Goal: Information Seeking & Learning: Understand process/instructions

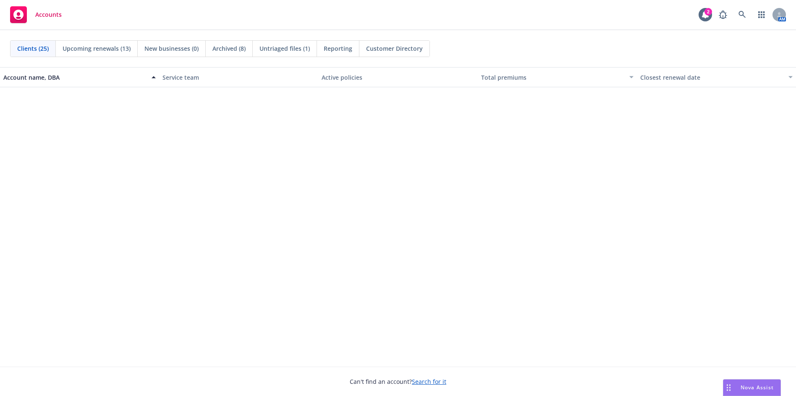
scroll to position [336, 0]
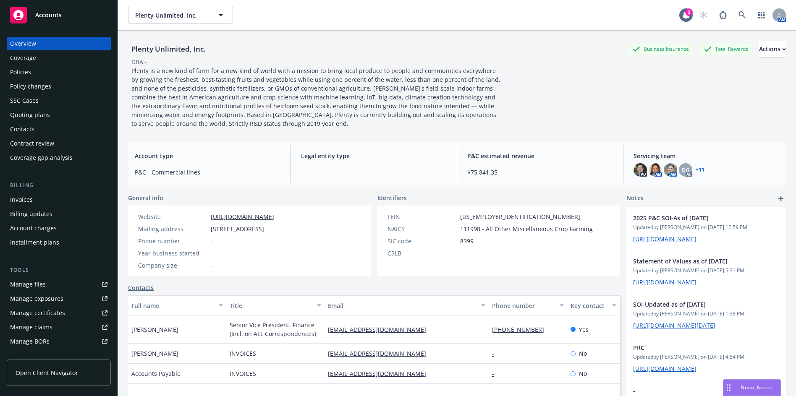
click at [714, 101] on div "Plenty Unlimited, Inc. Business Insurance Total Rewards Actions DBA: - Plenty i…" at bounding box center [457, 84] width 658 height 87
click at [753, 388] on span "Nova Assist" at bounding box center [757, 387] width 33 height 7
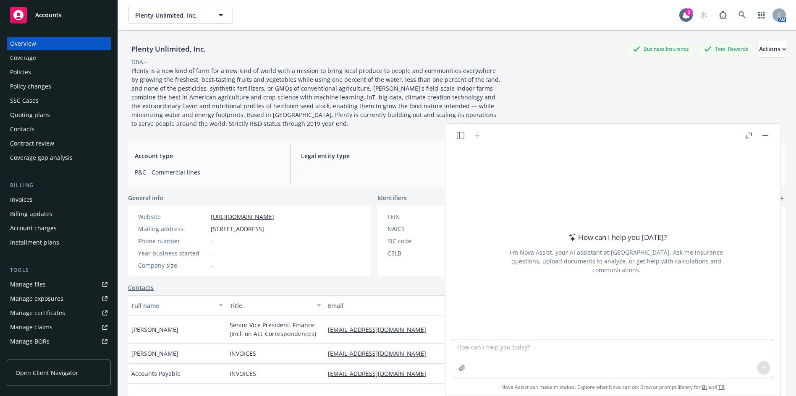
click at [542, 81] on div "Plenty Unlimited, Inc. Business Insurance Total Rewards Actions DBA: - Plenty i…" at bounding box center [457, 84] width 658 height 87
click at [525, 353] on textarea at bounding box center [613, 359] width 322 height 39
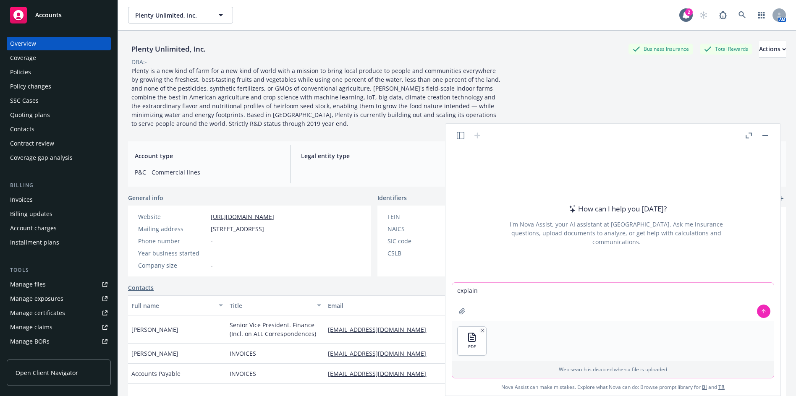
click at [522, 293] on textarea "explain" at bounding box center [613, 302] width 322 height 39
type textarea "explain how to complete each s"
click at [562, 294] on textarea "explain how to complete each s" at bounding box center [613, 302] width 322 height 39
type textarea "explain how to complete each question of this application"
click at [759, 315] on button at bounding box center [763, 311] width 13 height 13
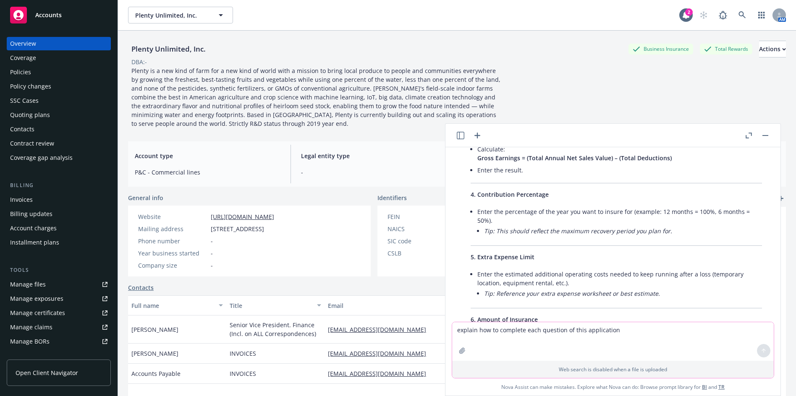
scroll to position [408, 0]
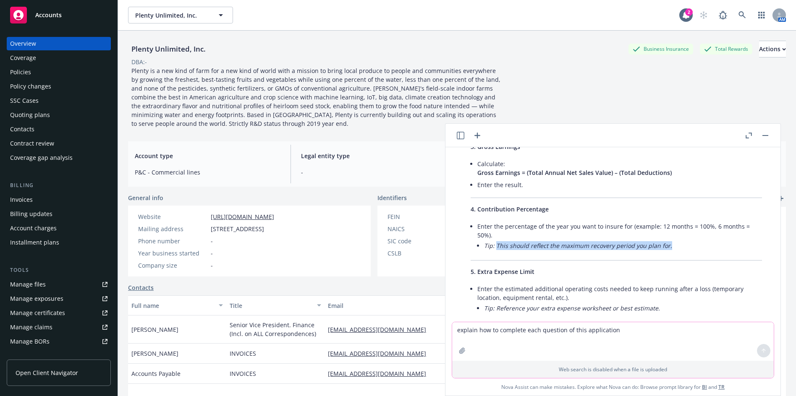
drag, startPoint x: 658, startPoint y: 246, endPoint x: 497, endPoint y: 247, distance: 160.9
click at [497, 247] on li "Tip: This should reflect the maximum recovery period you plan for." at bounding box center [623, 246] width 278 height 12
copy em "This should reflect the maximum recovery period you plan for."
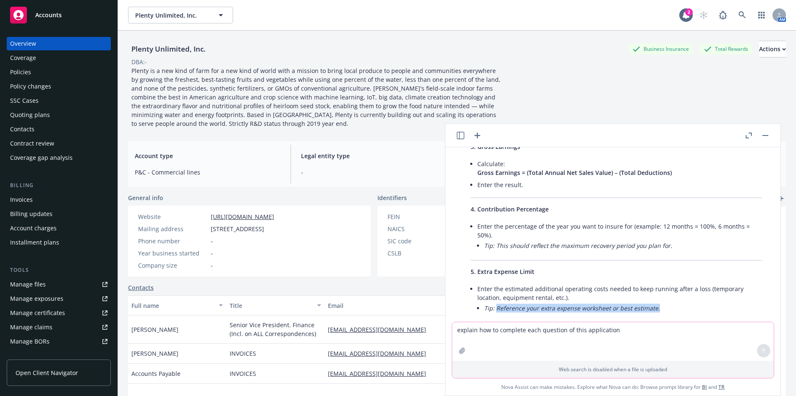
drag, startPoint x: 659, startPoint y: 308, endPoint x: 497, endPoint y: 310, distance: 161.3
click at [497, 310] on li "Tip: Reference your extra expense worksheet or best estimate." at bounding box center [623, 308] width 278 height 12
copy em "Reference your extra expense worksheet or best estimate."
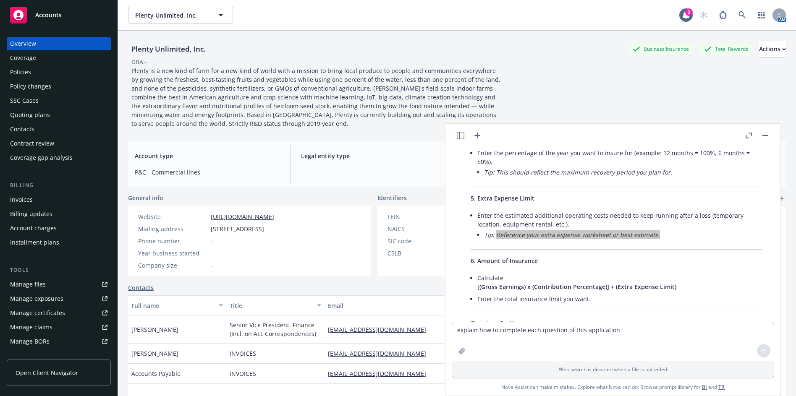
scroll to position [492, 0]
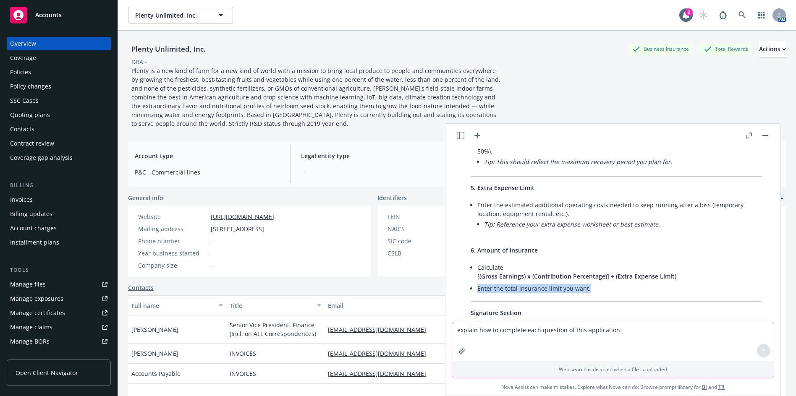
drag, startPoint x: 565, startPoint y: 289, endPoint x: 476, endPoint y: 290, distance: 89.0
click at [476, 290] on div "Here’s a step-by-[PERSON_NAME] to completing each question on the “Business Inc…" at bounding box center [616, 93] width 308 height 754
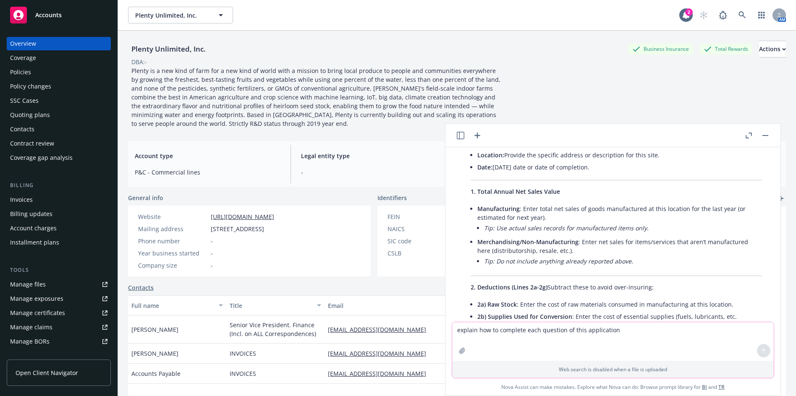
scroll to position [0, 0]
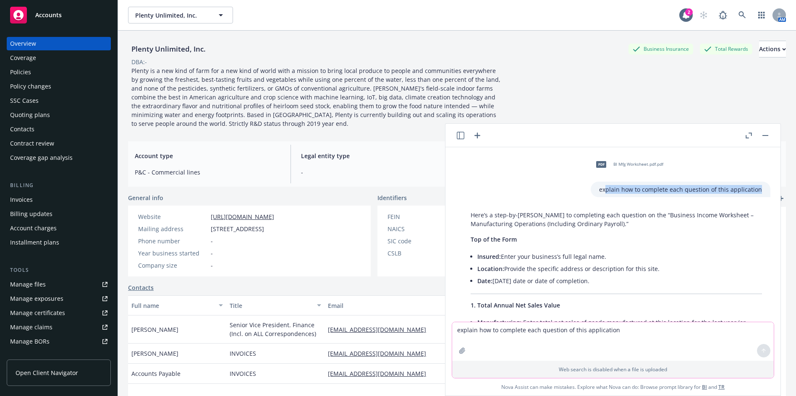
drag, startPoint x: 604, startPoint y: 191, endPoint x: 769, endPoint y: 192, distance: 164.6
click at [769, 192] on div "pdf BI Mfg Worksheet.pdf.pdf explain how to complete each question of this appl…" at bounding box center [617, 175] width 322 height 43
click at [758, 192] on div "explain how to complete each question of this application" at bounding box center [681, 190] width 180 height 16
drag, startPoint x: 756, startPoint y: 191, endPoint x: 596, endPoint y: 194, distance: 159.2
click at [596, 194] on div "explain how to complete each question of this application" at bounding box center [681, 190] width 180 height 16
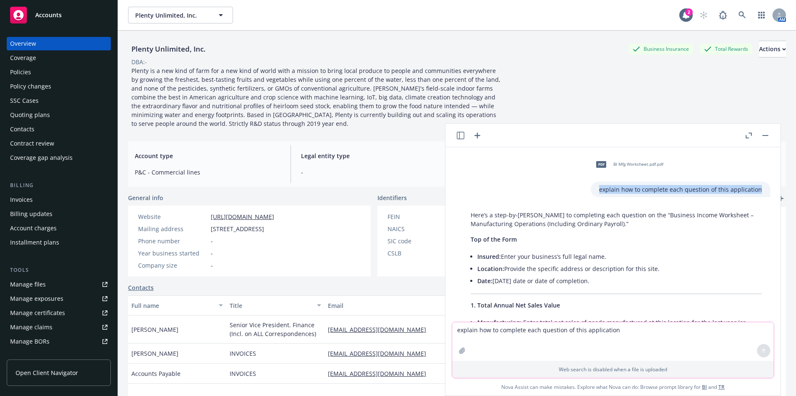
copy p "explain how to complete each question of this application"
click at [523, 331] on textarea "explain how to complete each question of this application" at bounding box center [613, 342] width 322 height 39
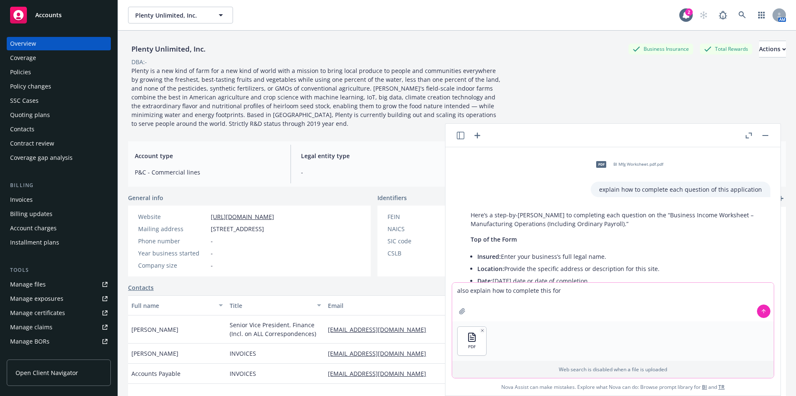
type textarea "also explain how to complete this form"
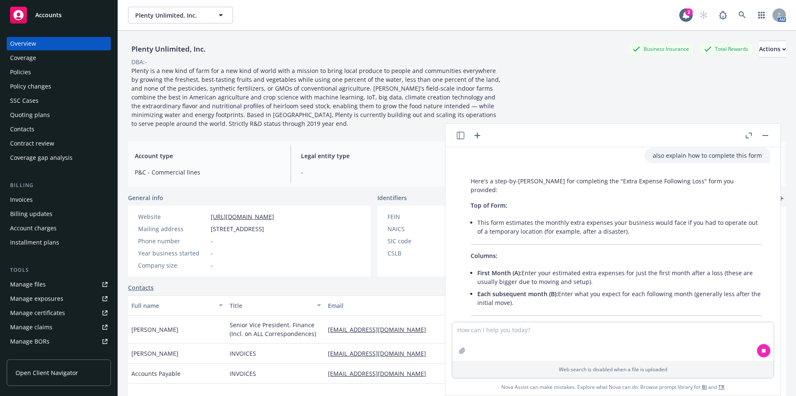
scroll to position [866, 0]
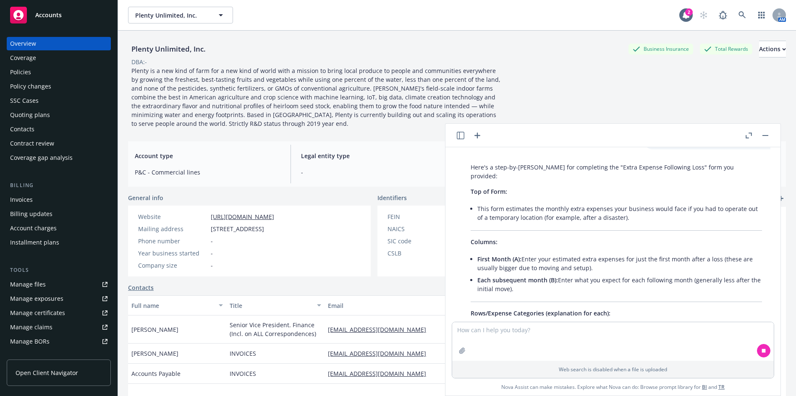
drag, startPoint x: 523, startPoint y: 251, endPoint x: 589, endPoint y: 261, distance: 66.2
click at [589, 261] on li "First Month (A): Enter your estimated extra expenses for just the first month a…" at bounding box center [620, 263] width 285 height 21
copy li "Enter your estimated extra expenses for just the first month after a loss (thes…"
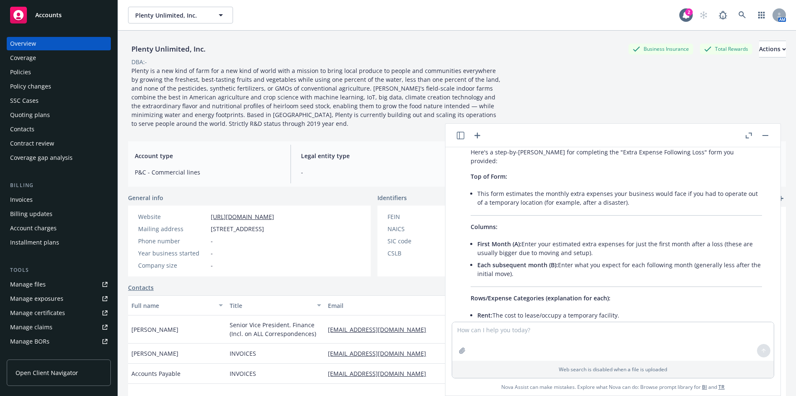
scroll to position [876, 0]
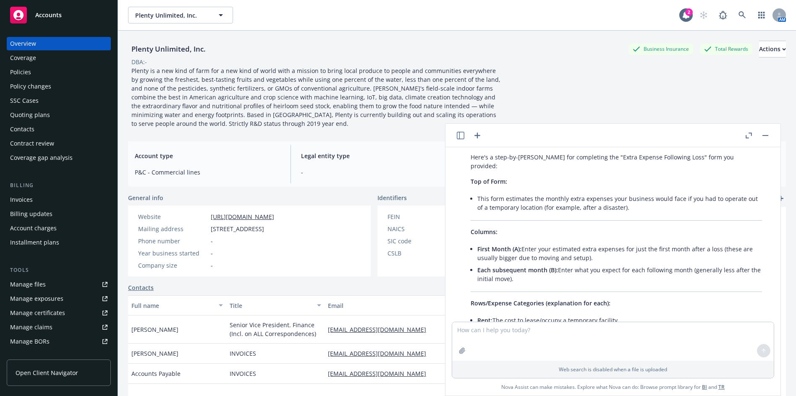
click at [550, 270] on li "Each subsequent month (B): Enter what you expect for each following month (gene…" at bounding box center [620, 274] width 285 height 21
drag, startPoint x: 551, startPoint y: 271, endPoint x: 559, endPoint y: 261, distance: 13.1
click at [559, 264] on li "Each subsequent month (B): Enter what you expect for each following month (gene…" at bounding box center [620, 274] width 285 height 21
copy li "Enter what you expect for each following month (generally less after the initia…"
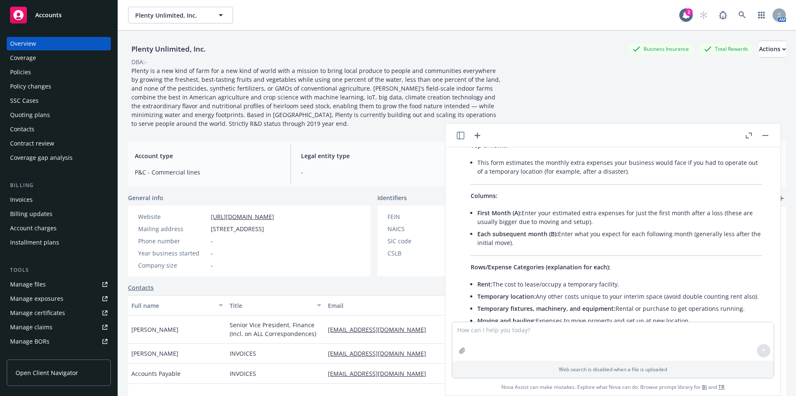
scroll to position [960, 0]
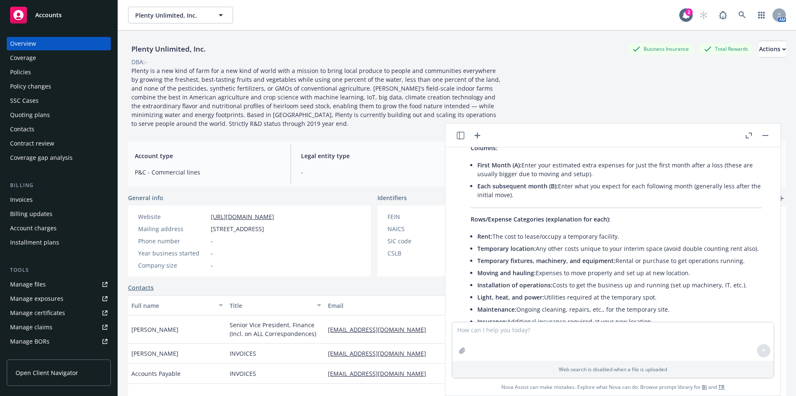
drag, startPoint x: 619, startPoint y: 226, endPoint x: 493, endPoint y: 228, distance: 125.2
click at [493, 231] on li "Rent: The cost to lease/occupy a temporary facility." at bounding box center [620, 237] width 285 height 12
copy li "The cost to lease/occupy a temporary facility."
drag, startPoint x: 705, startPoint y: 242, endPoint x: 538, endPoint y: 245, distance: 167.2
click at [538, 245] on li "Temporary location: Any other costs unique to your interim space (avoid double …" at bounding box center [620, 249] width 285 height 12
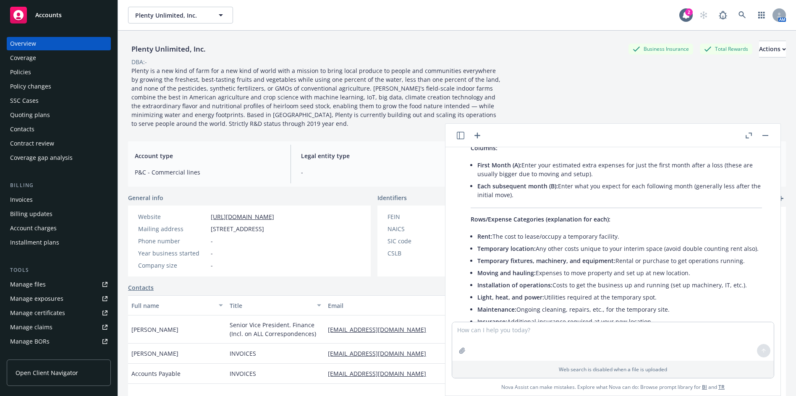
copy li "Any other costs unique to your interim space (avoid double counting rent also)."
drag, startPoint x: 743, startPoint y: 253, endPoint x: 617, endPoint y: 253, distance: 126.4
click at [617, 255] on li "Temporary fixtures, machinery, and equipment: Rental or purchase to get operati…" at bounding box center [620, 261] width 285 height 12
copy li "Rental or purchase to get operations running."
drag, startPoint x: 644, startPoint y: 266, endPoint x: 536, endPoint y: 264, distance: 108.4
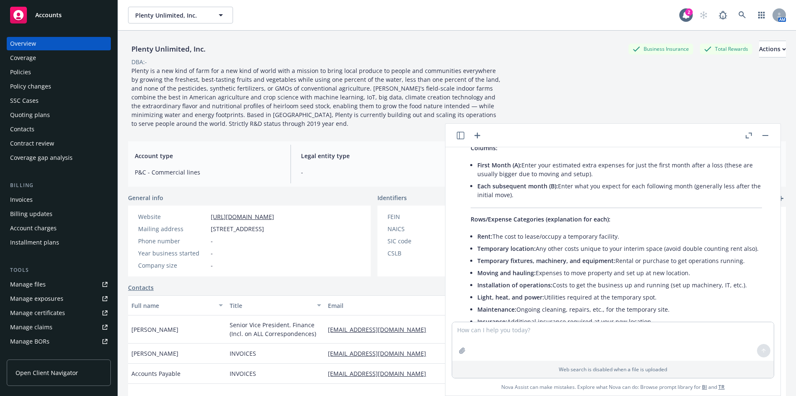
click at [536, 267] on li "Moving and hauling: Expenses to move property and set up at new location." at bounding box center [620, 273] width 285 height 12
copy li "Expenses to move property and set up at new location."
click at [236, 152] on span "Account type" at bounding box center [208, 156] width 146 height 9
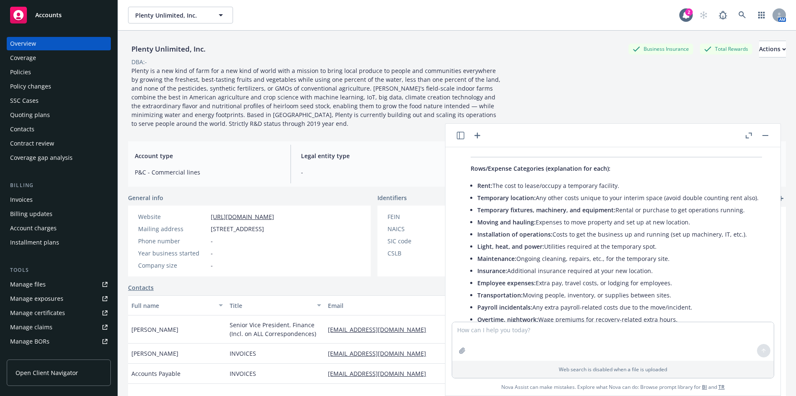
scroll to position [1002, 0]
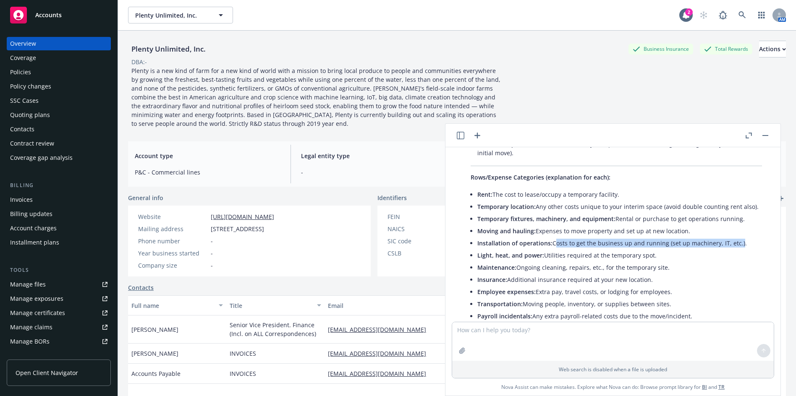
drag, startPoint x: 735, startPoint y: 235, endPoint x: 553, endPoint y: 236, distance: 182.7
click at [553, 237] on li "Installation of operations: Costs to get the business up and running (set up ma…" at bounding box center [620, 243] width 285 height 12
copy li "Costs to get the business up and running (set up machinery, IT, etc."
drag, startPoint x: 661, startPoint y: 247, endPoint x: 546, endPoint y: 249, distance: 114.7
click at [546, 249] on li "Light, heat, and power: Utilities required at the temporary spot." at bounding box center [620, 255] width 285 height 12
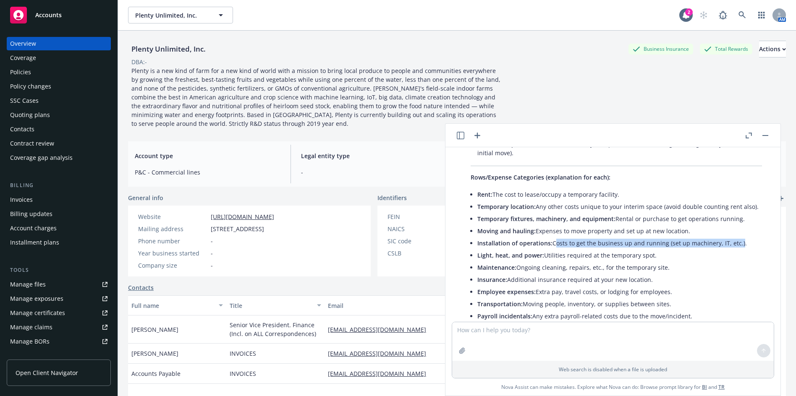
drag, startPoint x: 635, startPoint y: 258, endPoint x: 521, endPoint y: 259, distance: 114.2
click at [520, 262] on li "Maintenance: Ongoing cleaning, repairs, etc., for the temporary site." at bounding box center [620, 268] width 285 height 12
drag, startPoint x: 664, startPoint y: 270, endPoint x: 509, endPoint y: 271, distance: 155.4
click at [509, 274] on li "Insurance: Additional insurance required at your new location." at bounding box center [620, 280] width 285 height 12
drag, startPoint x: 673, startPoint y: 283, endPoint x: 537, endPoint y: 283, distance: 135.7
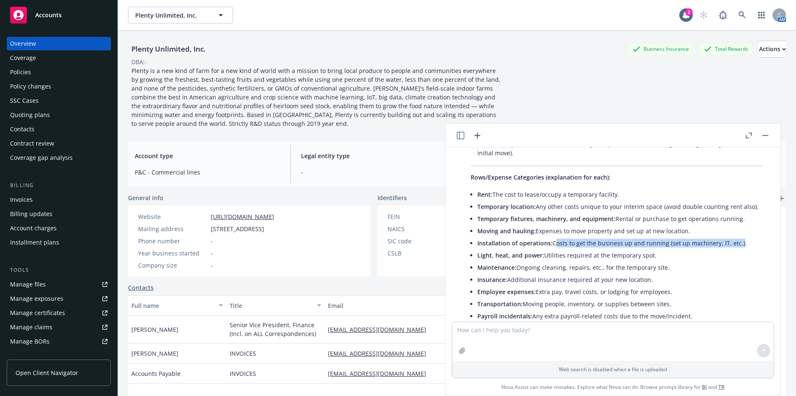
click at [537, 286] on li "Employee expenses: Extra pay, travel costs, or lodging for employees." at bounding box center [620, 292] width 285 height 12
drag, startPoint x: 619, startPoint y: 295, endPoint x: 526, endPoint y: 299, distance: 92.9
click at [526, 299] on li "Transportation: Moving people, inventory, or supplies between sites." at bounding box center [620, 304] width 285 height 12
drag, startPoint x: 690, startPoint y: 307, endPoint x: 534, endPoint y: 309, distance: 156.2
click at [534, 310] on li "Payroll incidentals: Any extra payroll-related costs due to the move/incident." at bounding box center [620, 316] width 285 height 12
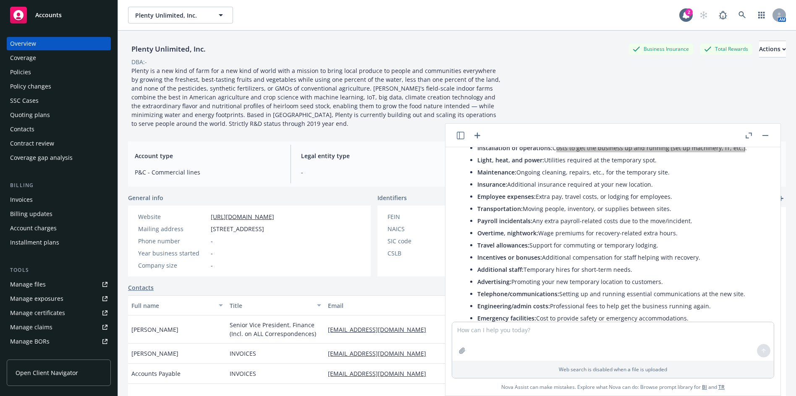
scroll to position [1128, 0]
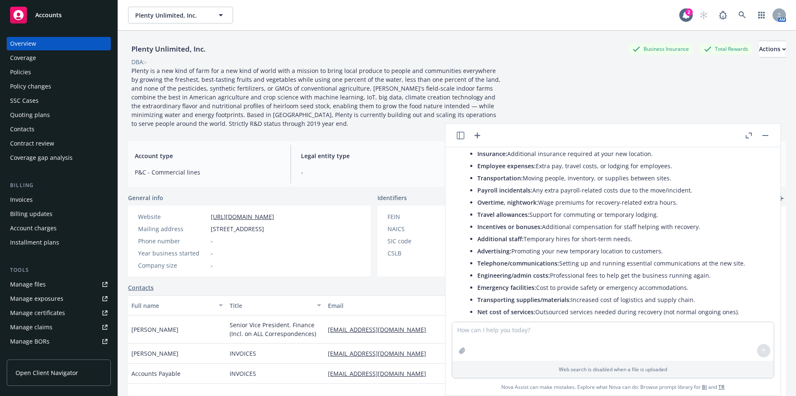
drag, startPoint x: 541, startPoint y: 195, endPoint x: 677, endPoint y: 196, distance: 135.7
click at [677, 197] on li "Overtime, nightwork: Wage premiums for recovery-related extra hours." at bounding box center [620, 203] width 285 height 12
click at [559, 221] on li "Incentives or bonuses: Additional compensation for staff helping with recovery." at bounding box center [620, 227] width 285 height 12
drag, startPoint x: 532, startPoint y: 206, endPoint x: 656, endPoint y: 205, distance: 124.3
click at [656, 209] on li "Travel allowances: Support for commuting or temporary lodging." at bounding box center [620, 215] width 285 height 12
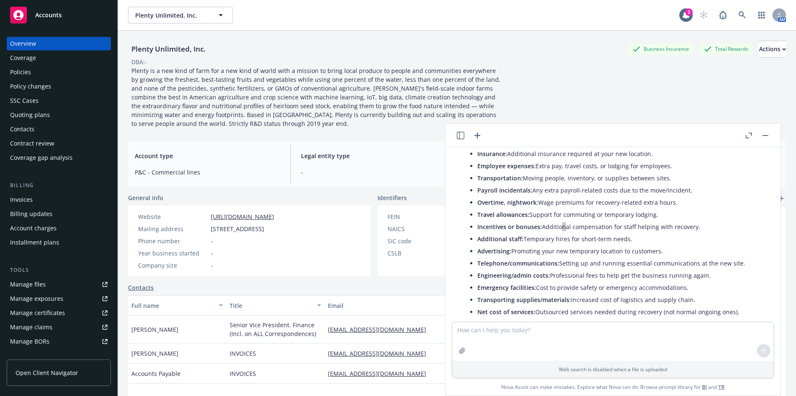
scroll to position [1086, 0]
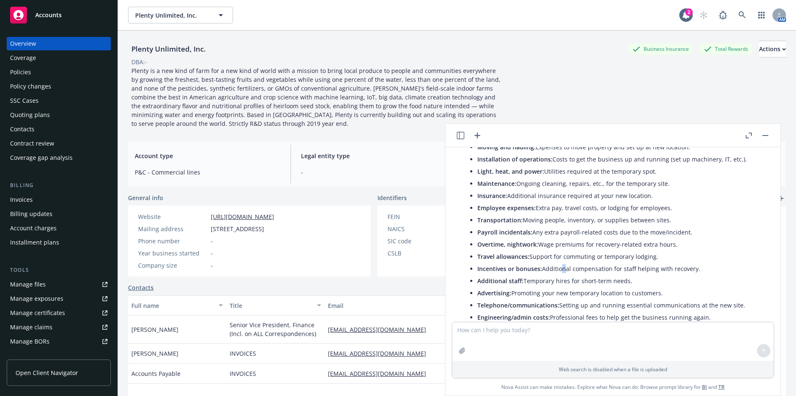
drag, startPoint x: 542, startPoint y: 258, endPoint x: 696, endPoint y: 261, distance: 154.2
click at [696, 263] on li "Incentives or bonuses: Additional compensation for staff helping with recovery." at bounding box center [620, 269] width 285 height 12
drag, startPoint x: 526, startPoint y: 272, endPoint x: 627, endPoint y: 270, distance: 101.2
click at [627, 275] on li "Additional staff: Temporary hires for short-term needs." at bounding box center [620, 281] width 285 height 12
drag, startPoint x: 630, startPoint y: 272, endPoint x: 525, endPoint y: 273, distance: 104.6
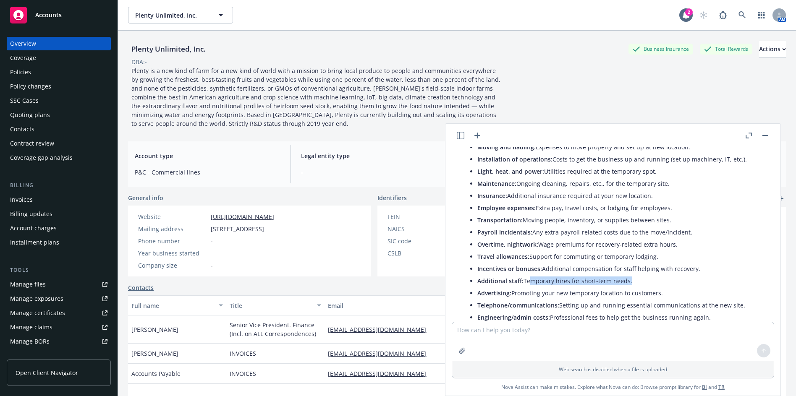
click at [525, 275] on li "Additional staff: Temporary hires for short-term needs." at bounding box center [620, 281] width 285 height 12
drag, startPoint x: 547, startPoint y: 284, endPoint x: 640, endPoint y: 281, distance: 93.7
click at [664, 287] on li "Advertising: Promoting your new temporary location to customers." at bounding box center [620, 293] width 285 height 12
drag, startPoint x: 559, startPoint y: 297, endPoint x: 756, endPoint y: 297, distance: 196.6
click at [756, 297] on div "Here's a step-by-[PERSON_NAME] for completing the "Extra Expense Following Loss…" at bounding box center [616, 335] width 308 height 791
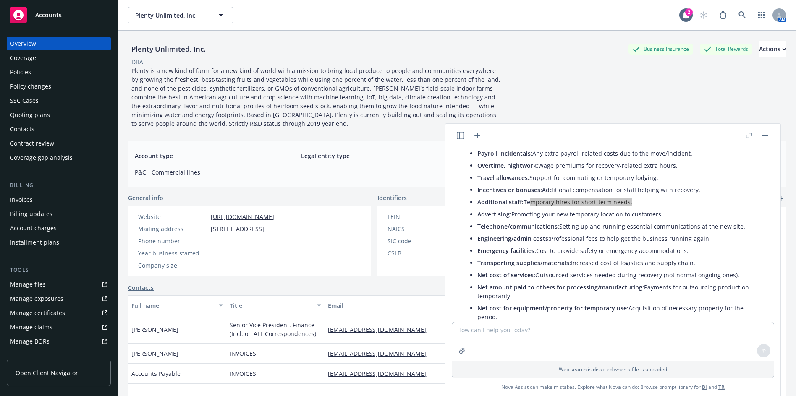
scroll to position [1170, 0]
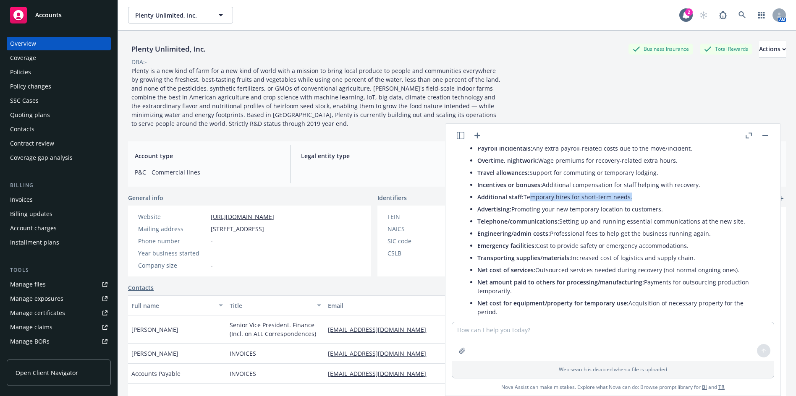
drag, startPoint x: 553, startPoint y: 224, endPoint x: 719, endPoint y: 227, distance: 165.5
click at [719, 228] on li "Engineering/admin costs: Professional fees to help get the business running aga…" at bounding box center [620, 234] width 285 height 12
drag, startPoint x: 689, startPoint y: 225, endPoint x: 700, endPoint y: 225, distance: 10.9
click at [690, 228] on li "Engineering/admin costs: Professional fees to help get the business running aga…" at bounding box center [620, 234] width 285 height 12
click at [710, 228] on li "Engineering/admin costs: Professional fees to help get the business running aga…" at bounding box center [620, 234] width 285 height 12
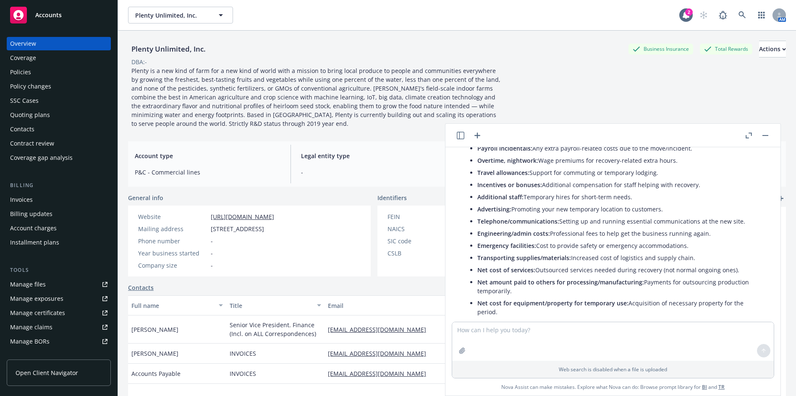
drag, startPoint x: 706, startPoint y: 226, endPoint x: 552, endPoint y: 226, distance: 153.7
click at [552, 228] on li "Engineering/admin costs: Professional fees to help get the business running aga…" at bounding box center [620, 234] width 285 height 12
drag, startPoint x: 538, startPoint y: 237, endPoint x: 691, endPoint y: 237, distance: 152.9
click at [691, 240] on li "Emergency facilities: Cost to provide safety or emergency accommodations." at bounding box center [620, 246] width 285 height 12
drag, startPoint x: 572, startPoint y: 250, endPoint x: 679, endPoint y: 251, distance: 107.1
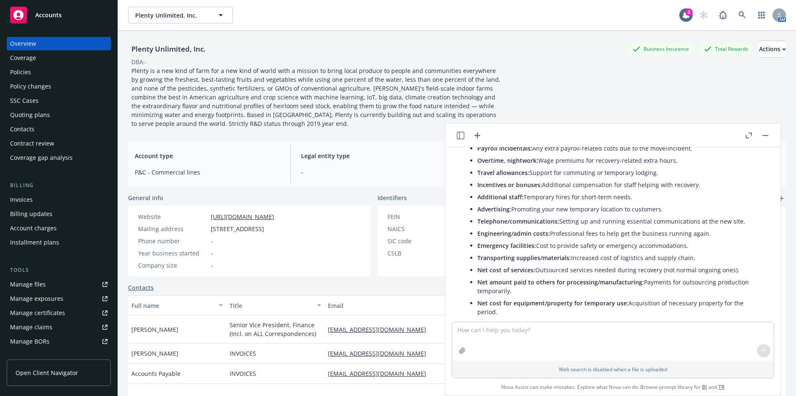
click at [698, 253] on li "Transporting supplies/materials: Increased cost of logistics and supply chain." at bounding box center [620, 258] width 285 height 12
drag, startPoint x: 535, startPoint y: 260, endPoint x: 739, endPoint y: 262, distance: 203.7
click at [739, 264] on li "Net cost of services: Outsourced services needed during recovery (not normal on…" at bounding box center [620, 270] width 285 height 12
drag, startPoint x: 569, startPoint y: 286, endPoint x: 647, endPoint y: 273, distance: 79.8
click at [647, 276] on li "Net amount paid to others for processing/manufacturing: Payments for outsourcin…" at bounding box center [620, 286] width 285 height 21
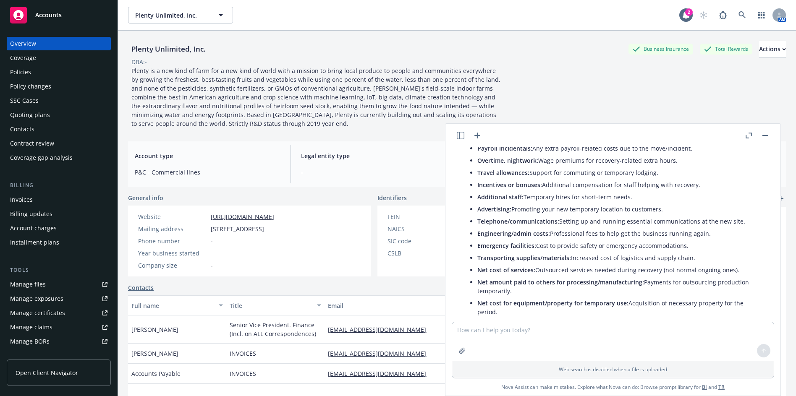
click at [642, 276] on li "Net amount paid to others for processing/manufacturing: Payments for outsourcin…" at bounding box center [620, 286] width 285 height 21
click at [643, 276] on li "Net amount paid to others for processing/manufacturing: Payments for outsourcin…" at bounding box center [620, 286] width 285 height 21
drag, startPoint x: 645, startPoint y: 281, endPoint x: 644, endPoint y: 275, distance: 6.4
click at [645, 281] on li "Net amount paid to others for processing/manufacturing: Payments for outsourcin…" at bounding box center [620, 286] width 285 height 21
drag, startPoint x: 643, startPoint y: 273, endPoint x: 644, endPoint y: 279, distance: 5.9
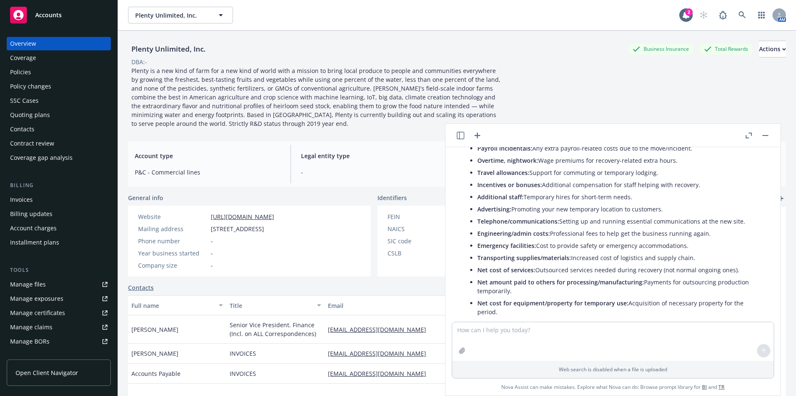
click at [644, 279] on li "Net amount paid to others for processing/manufacturing: Payments for outsourcin…" at bounding box center [620, 286] width 285 height 21
drag, startPoint x: 593, startPoint y: 302, endPoint x: 627, endPoint y: 294, distance: 35.0
click at [627, 297] on li "Net cost for equipment/property for temporary use: Acquisition of necessary pro…" at bounding box center [620, 307] width 285 height 21
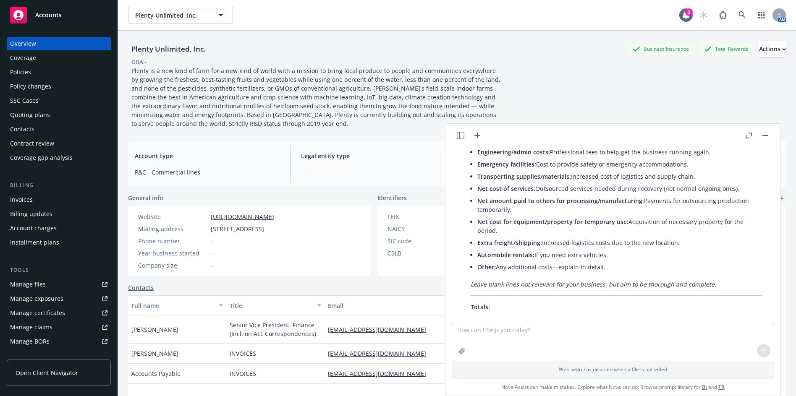
scroll to position [1254, 0]
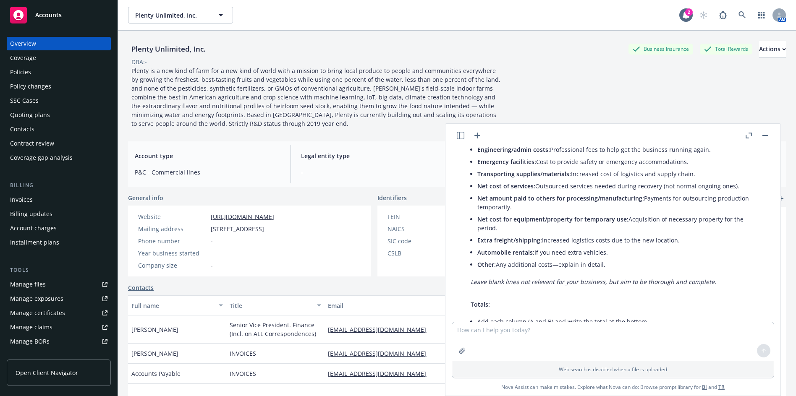
drag, startPoint x: 675, startPoint y: 236, endPoint x: 543, endPoint y: 232, distance: 132.3
click at [543, 234] on li "Extra freight/shipping: Increased logistics costs due to the new location." at bounding box center [620, 240] width 285 height 12
drag, startPoint x: 609, startPoint y: 245, endPoint x: 535, endPoint y: 241, distance: 73.6
click at [535, 247] on li "Automobile rentals: If you need extra vehicles." at bounding box center [620, 253] width 285 height 12
drag, startPoint x: 615, startPoint y: 257, endPoint x: 500, endPoint y: 259, distance: 115.1
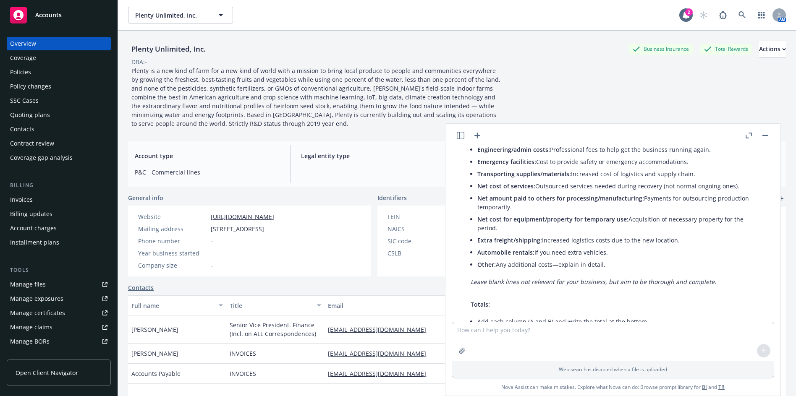
click at [500, 259] on li "Other: Any additional costs—explain in detail." at bounding box center [620, 265] width 285 height 12
drag, startPoint x: 498, startPoint y: 259, endPoint x: 601, endPoint y: 259, distance: 102.9
click at [601, 259] on li "Other: Any additional costs—explain in detail." at bounding box center [620, 265] width 285 height 12
drag, startPoint x: 470, startPoint y: 277, endPoint x: 712, endPoint y: 279, distance: 242.8
click at [712, 279] on div "Here's a step-by-[PERSON_NAME] for completing the "Extra Expense Following Loss…" at bounding box center [616, 167] width 308 height 791
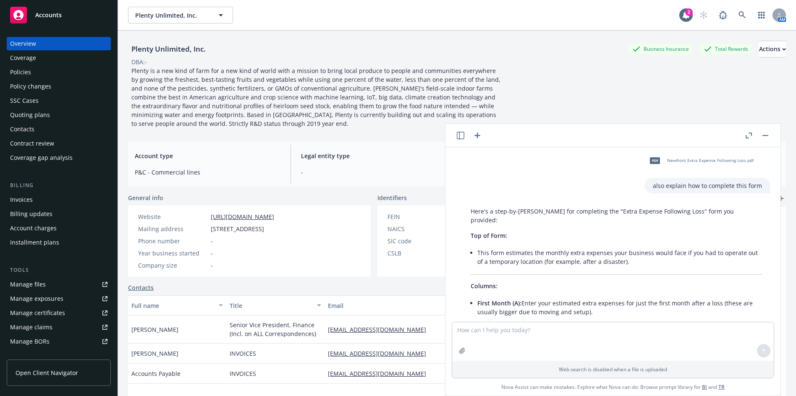
scroll to position [876, 0]
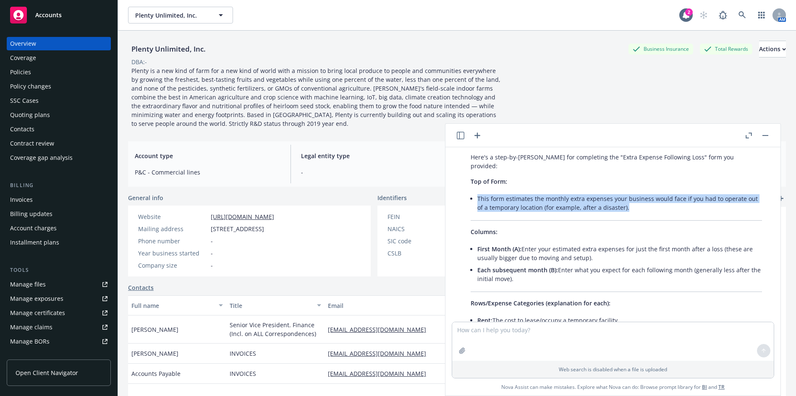
drag, startPoint x: 478, startPoint y: 189, endPoint x: 633, endPoint y: 195, distance: 155.1
click at [633, 195] on li "This form estimates the monthly extra expenses your business would face if you …" at bounding box center [620, 203] width 285 height 21
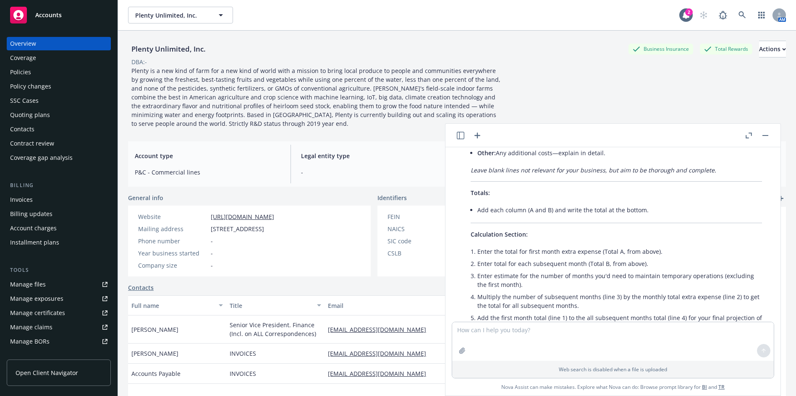
scroll to position [1380, 0]
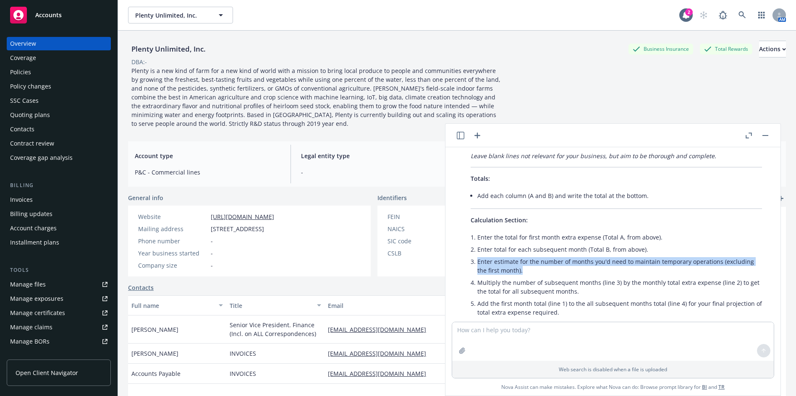
drag, startPoint x: 525, startPoint y: 261, endPoint x: 477, endPoint y: 253, distance: 49.3
click at [478, 256] on li "Enter estimate for the number of months you'd need to maintain temporary operat…" at bounding box center [620, 266] width 285 height 21
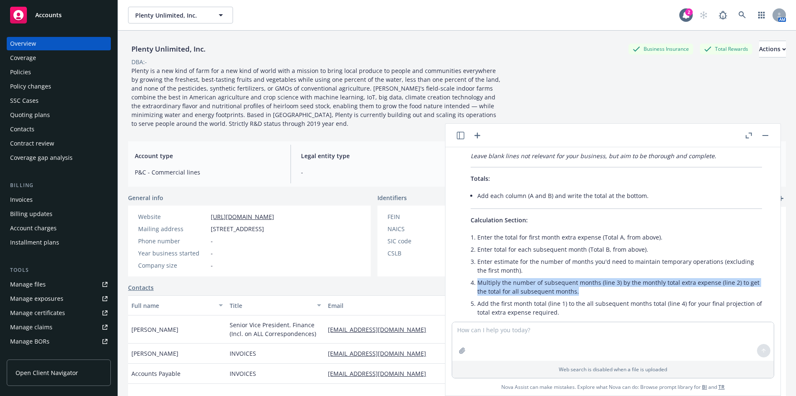
drag, startPoint x: 478, startPoint y: 275, endPoint x: 576, endPoint y: 281, distance: 98.9
click at [576, 281] on li "Multiply the number of subsequent months (line 3) by the monthly total extra ex…" at bounding box center [620, 287] width 285 height 21
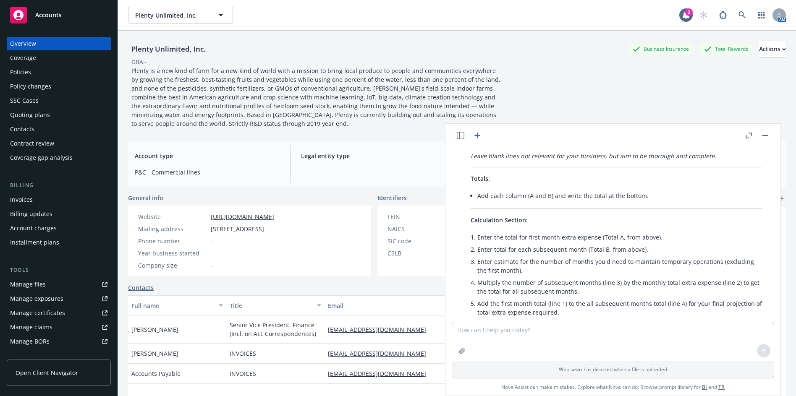
click at [576, 281] on li "Multiply the number of subsequent months (line 3) by the monthly total extra ex…" at bounding box center [620, 287] width 285 height 21
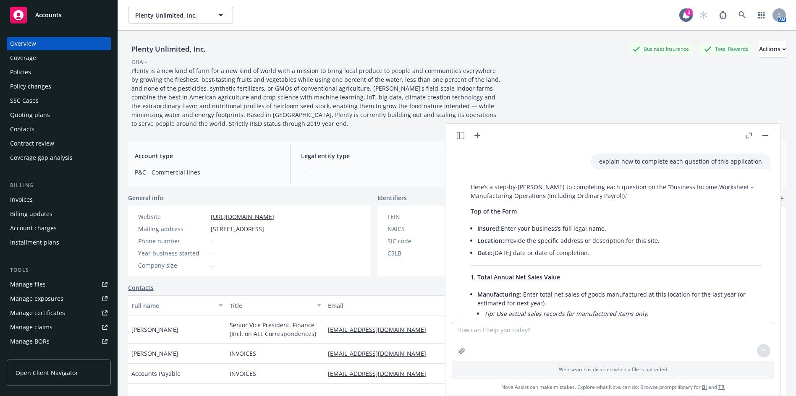
scroll to position [42, 0]
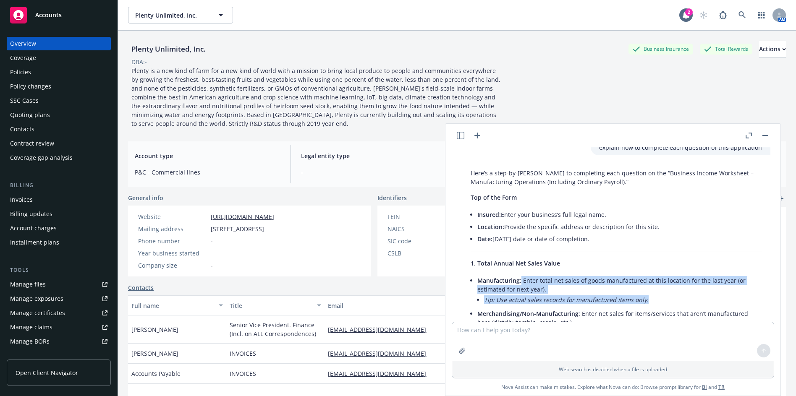
drag, startPoint x: 521, startPoint y: 280, endPoint x: 645, endPoint y: 297, distance: 124.6
click at [645, 297] on li "Manufacturing : Enter total net sales of goods manufactured at this location fo…" at bounding box center [620, 291] width 285 height 33
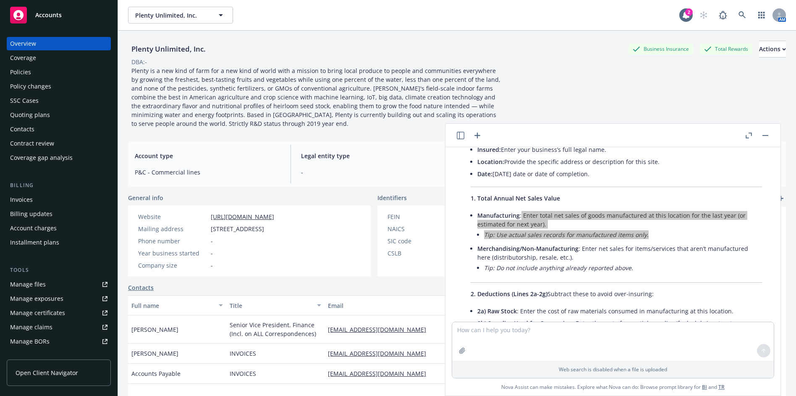
scroll to position [126, 0]
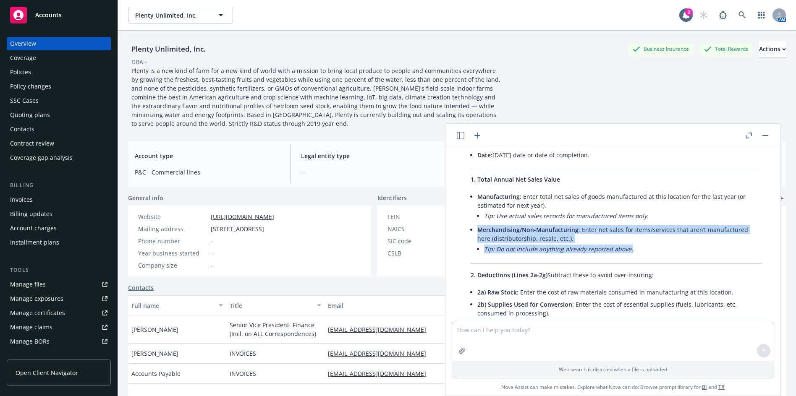
drag, startPoint x: 635, startPoint y: 252, endPoint x: 479, endPoint y: 229, distance: 158.3
click at [479, 229] on li "Merchandising/Non-Manufacturing : Enter net sales for items/services that aren’…" at bounding box center [620, 240] width 285 height 33
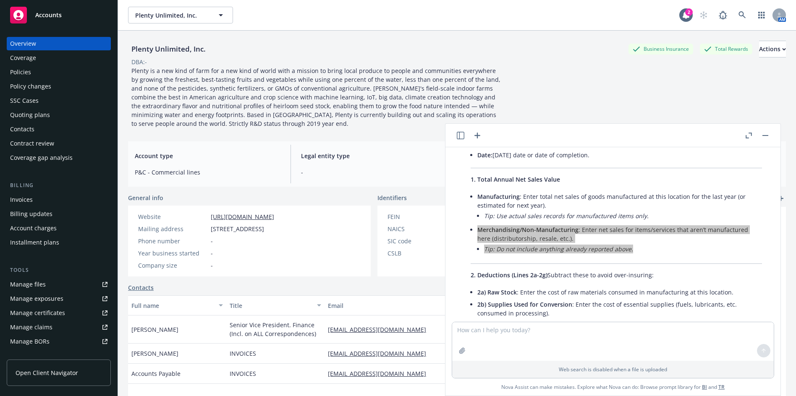
scroll to position [168, 0]
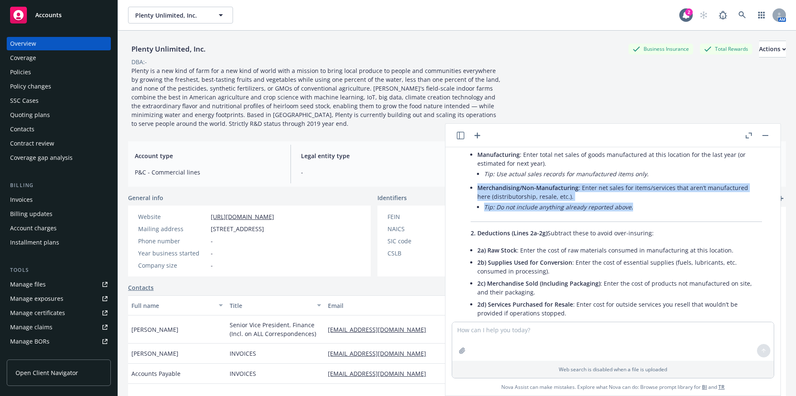
drag, startPoint x: 651, startPoint y: 234, endPoint x: 548, endPoint y: 234, distance: 103.7
click at [548, 234] on p "2. Deductions (Lines 2a-2g) Subtract these to avoid over-insuring:" at bounding box center [616, 233] width 291 height 9
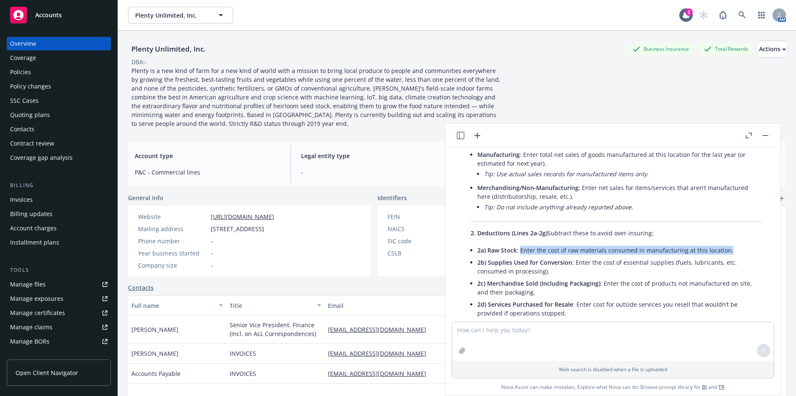
drag, startPoint x: 727, startPoint y: 251, endPoint x: 520, endPoint y: 253, distance: 206.6
click at [520, 253] on li "2a) Raw Stock : Enter the cost of raw materials consumed in manufacturing at th…" at bounding box center [620, 250] width 285 height 12
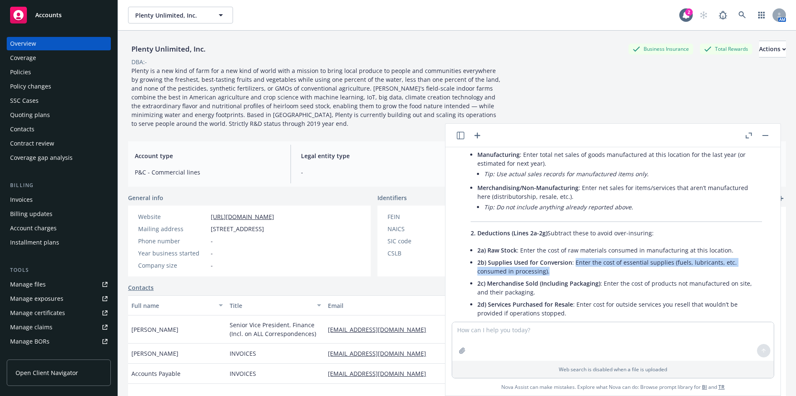
drag, startPoint x: 575, startPoint y: 266, endPoint x: 574, endPoint y: 261, distance: 5.3
click at [574, 261] on li "2b) Supplies Used for Conversion : Enter the cost of essential supplies (fuels,…" at bounding box center [620, 267] width 285 height 21
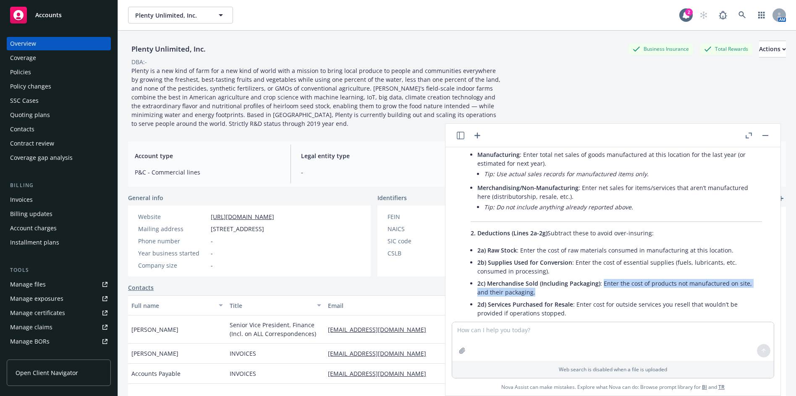
drag, startPoint x: 558, startPoint y: 292, endPoint x: 602, endPoint y: 284, distance: 45.3
click at [602, 284] on li "2c) Merchandise Sold (Including Packaging) : Enter the cost of products not man…" at bounding box center [620, 288] width 285 height 21
drag, startPoint x: 465, startPoint y: 183, endPoint x: 479, endPoint y: 185, distance: 14.0
drag, startPoint x: 603, startPoint y: 288, endPoint x: 601, endPoint y: 281, distance: 6.8
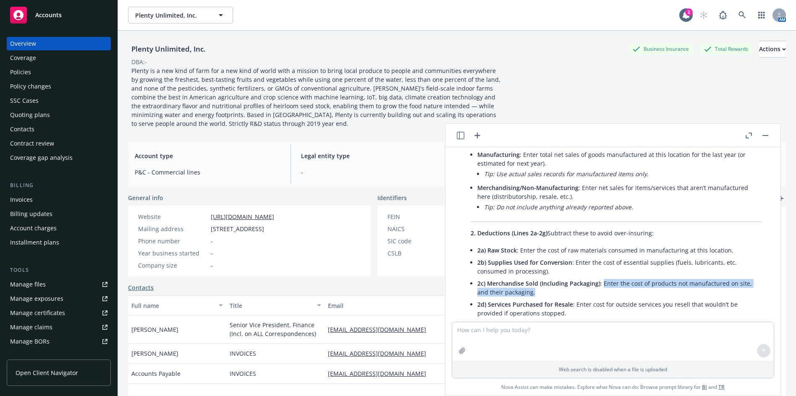
click at [601, 281] on li "2c) Merchandise Sold (Including Packaging) : Enter the cost of products not man…" at bounding box center [620, 288] width 285 height 21
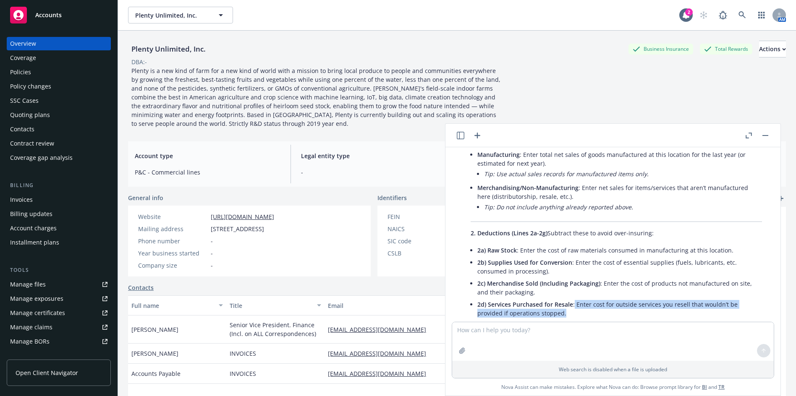
drag, startPoint x: 569, startPoint y: 312, endPoint x: 574, endPoint y: 304, distance: 9.8
click at [574, 304] on li "2d) Services Purchased for Resale : Enter cost for outside services you resell …" at bounding box center [620, 309] width 285 height 21
drag, startPoint x: 575, startPoint y: 304, endPoint x: 576, endPoint y: 312, distance: 8.4
click at [576, 312] on li "2d) Services Purchased for Resale : Enter cost for outside services you resell …" at bounding box center [620, 309] width 285 height 21
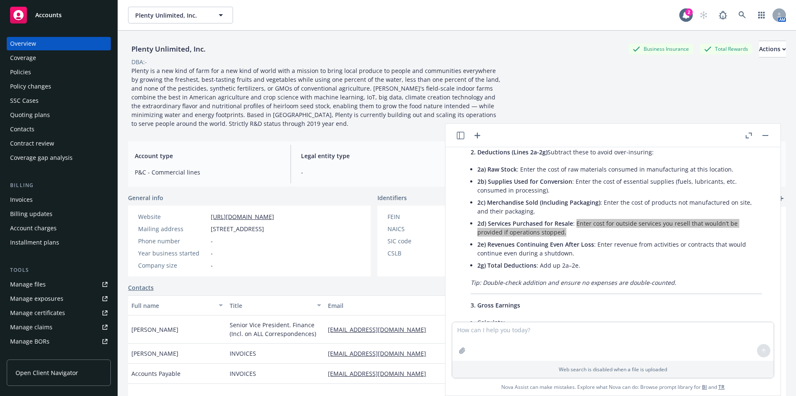
scroll to position [252, 0]
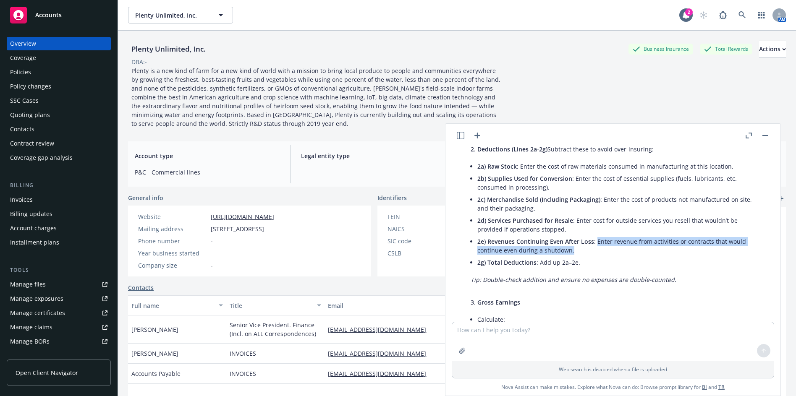
drag, startPoint x: 594, startPoint y: 249, endPoint x: 596, endPoint y: 242, distance: 6.5
click at [596, 242] on li "2e) Revenues Continuing Even After Loss : Enter revenue from activities or cont…" at bounding box center [620, 246] width 285 height 21
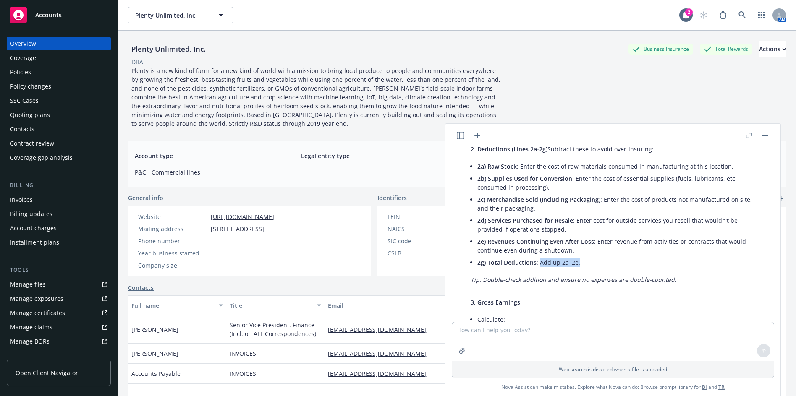
drag, startPoint x: 586, startPoint y: 264, endPoint x: 540, endPoint y: 265, distance: 46.2
click at [540, 265] on li "2g) Total Deductions : Add up 2a–2e." at bounding box center [620, 263] width 285 height 12
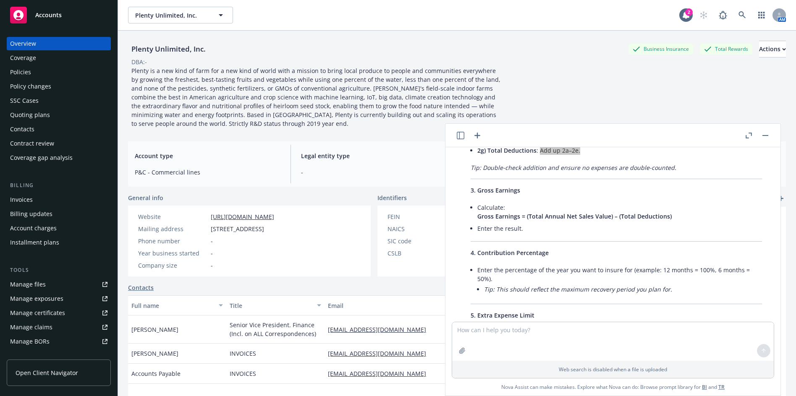
scroll to position [420, 0]
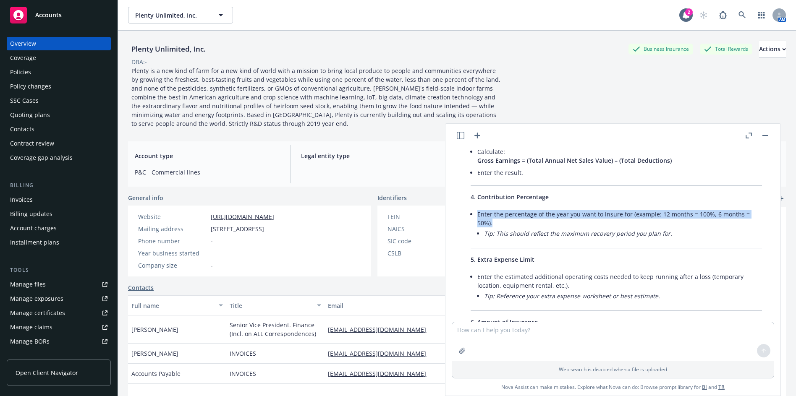
drag, startPoint x: 491, startPoint y: 223, endPoint x: 475, endPoint y: 215, distance: 18.2
click at [475, 215] on div "Here’s a step-by-[PERSON_NAME] to completing each question on the “Business Inc…" at bounding box center [616, 164] width 308 height 754
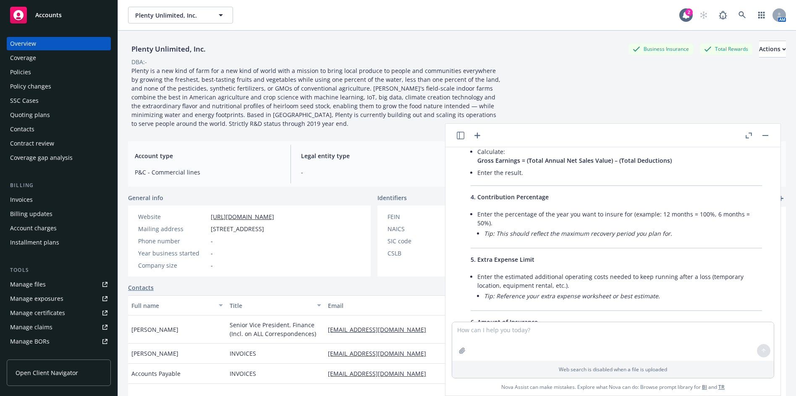
click at [538, 270] on div "Here’s a step-by-[PERSON_NAME] to completing each question on the “Business Inc…" at bounding box center [616, 164] width 308 height 754
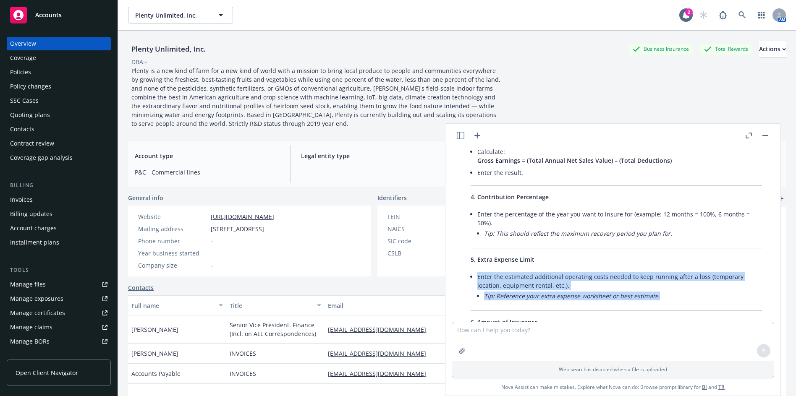
drag, startPoint x: 658, startPoint y: 297, endPoint x: 477, endPoint y: 277, distance: 182.5
click at [477, 277] on div "Here’s a step-by-[PERSON_NAME] to completing each question on the “Business Inc…" at bounding box center [616, 164] width 308 height 754
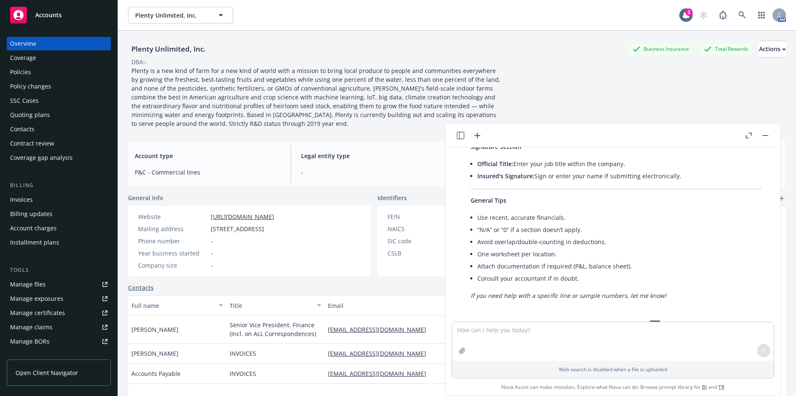
scroll to position [672, 0]
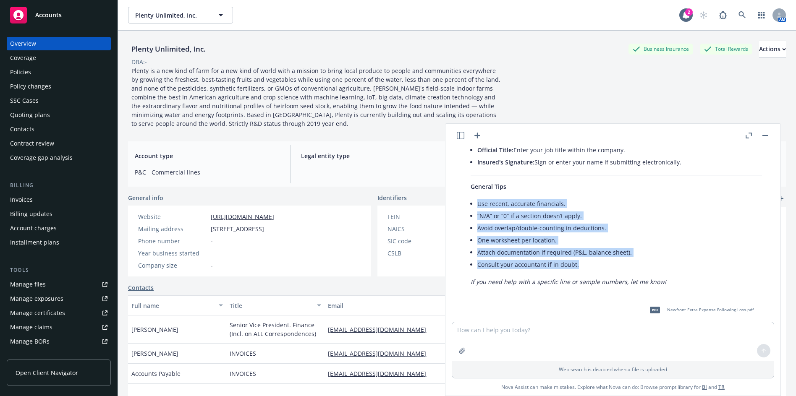
drag, startPoint x: 581, startPoint y: 267, endPoint x: 474, endPoint y: 207, distance: 122.7
drag, startPoint x: 623, startPoint y: 202, endPoint x: 624, endPoint y: 207, distance: 5.1
click at [623, 202] on li "Use recent, accurate financials." at bounding box center [620, 204] width 285 height 12
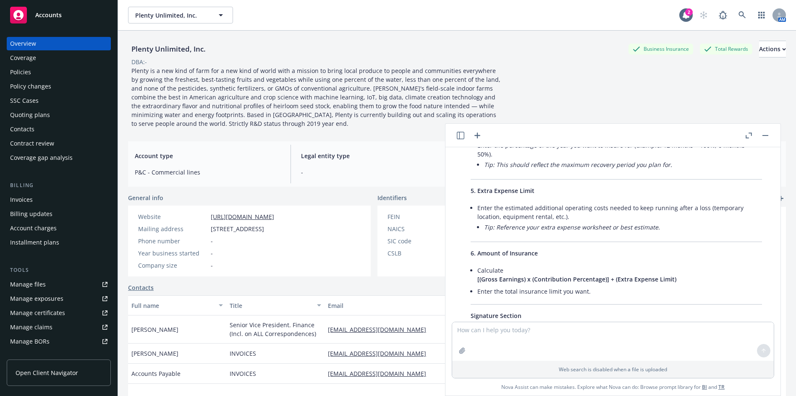
scroll to position [462, 0]
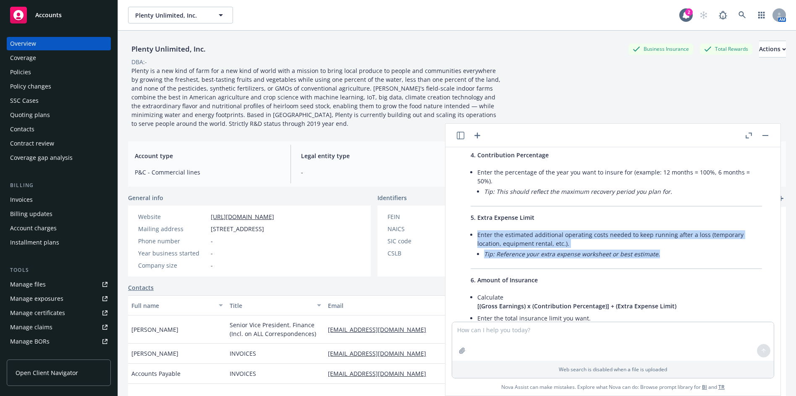
drag, startPoint x: 664, startPoint y: 260, endPoint x: 478, endPoint y: 235, distance: 186.9
click at [478, 235] on li "Enter the estimated additional operating costs needed to keep running after a l…" at bounding box center [620, 245] width 285 height 33
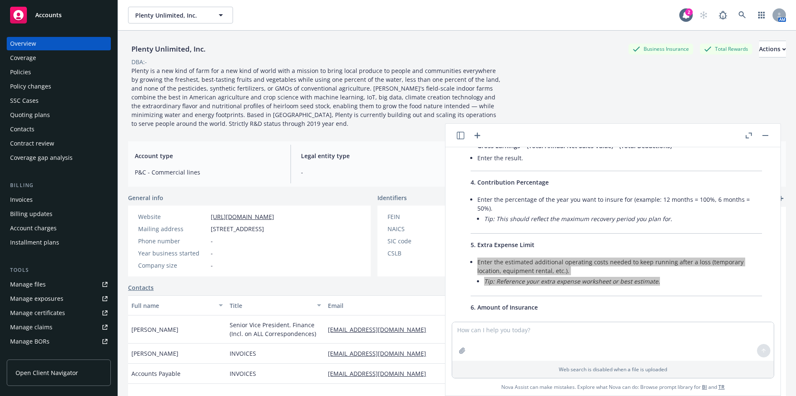
scroll to position [420, 0]
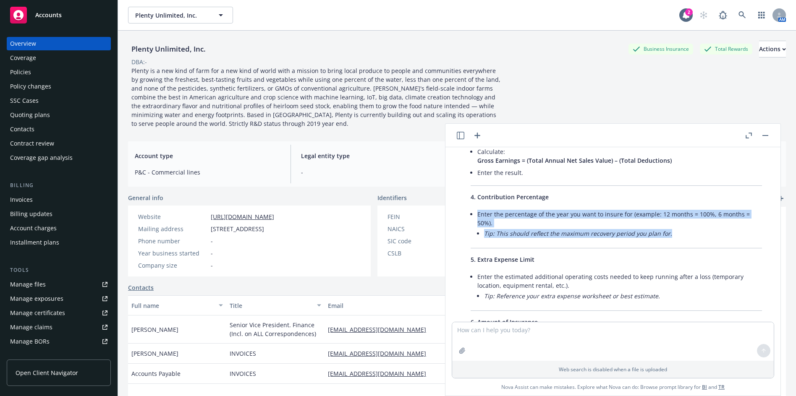
drag, startPoint x: 578, startPoint y: 223, endPoint x: 479, endPoint y: 213, distance: 99.7
click at [479, 213] on li "Enter the percentage of the year you want to insure for (example: 12 months = 1…" at bounding box center [620, 224] width 285 height 33
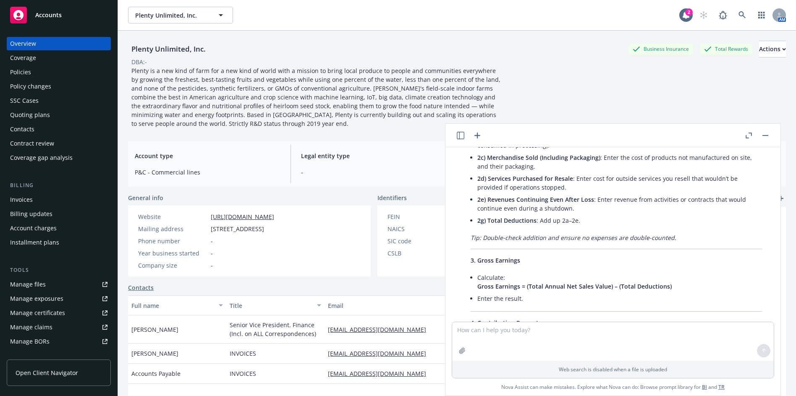
scroll to position [252, 0]
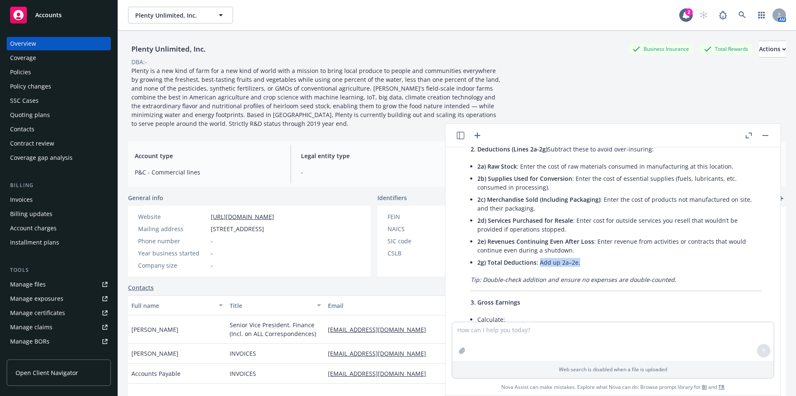
drag, startPoint x: 586, startPoint y: 262, endPoint x: 539, endPoint y: 262, distance: 47.5
click at [539, 262] on li "2g) Total Deductions : Add up 2a–2e." at bounding box center [620, 263] width 285 height 12
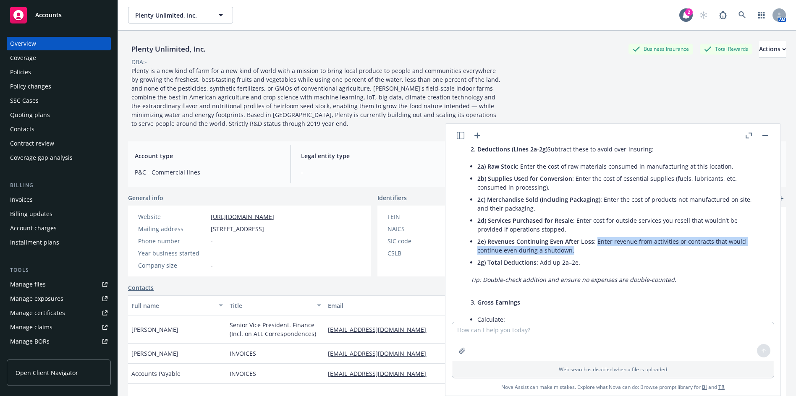
drag, startPoint x: 600, startPoint y: 247, endPoint x: 596, endPoint y: 239, distance: 9.6
click at [596, 239] on li "2e) Revenues Continuing Even After Loss : Enter revenue from activities or cont…" at bounding box center [620, 246] width 285 height 21
click at [583, 227] on li "2d) Services Purchased for Resale : Enter cost for outside services you resell …" at bounding box center [620, 225] width 285 height 21
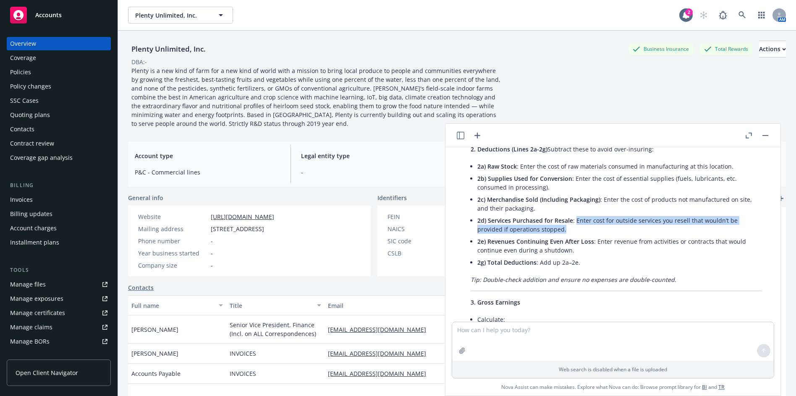
drag, startPoint x: 575, startPoint y: 228, endPoint x: 576, endPoint y: 220, distance: 8.2
click at [576, 220] on li "2d) Services Purchased for Resale : Enter cost for outside services you resell …" at bounding box center [620, 225] width 285 height 21
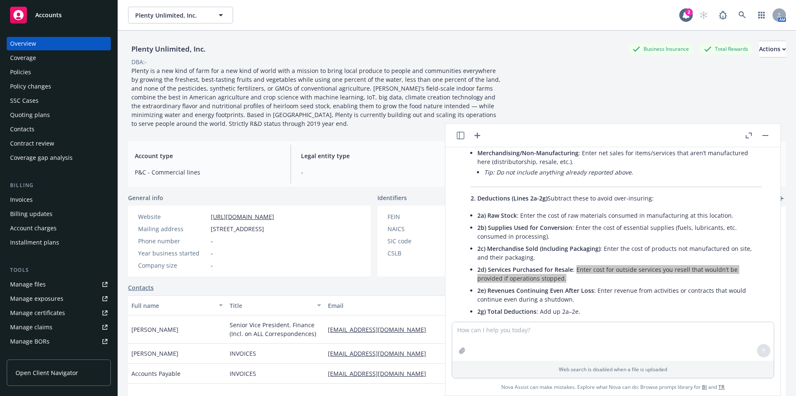
scroll to position [161, 0]
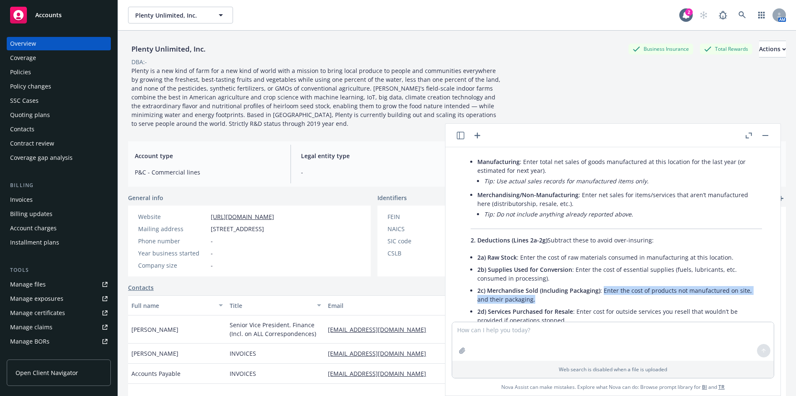
drag, startPoint x: 577, startPoint y: 299, endPoint x: 602, endPoint y: 292, distance: 26.5
click at [602, 292] on li "2c) Merchandise Sold (Including Packaging) : Enter the cost of products not man…" at bounding box center [620, 295] width 285 height 21
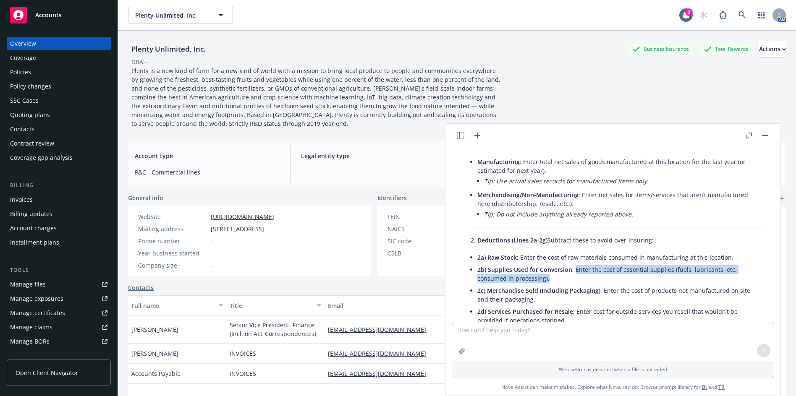
drag, startPoint x: 549, startPoint y: 279, endPoint x: 574, endPoint y: 271, distance: 26.6
click at [574, 271] on li "2b) Supplies Used for Conversion : Enter the cost of essential supplies (fuels,…" at bounding box center [620, 274] width 285 height 21
drag, startPoint x: 550, startPoint y: 259, endPoint x: 559, endPoint y: 259, distance: 8.8
click at [550, 259] on li "2a) Raw Stock : Enter the cost of raw materials consumed in manufacturing at th…" at bounding box center [620, 258] width 285 height 12
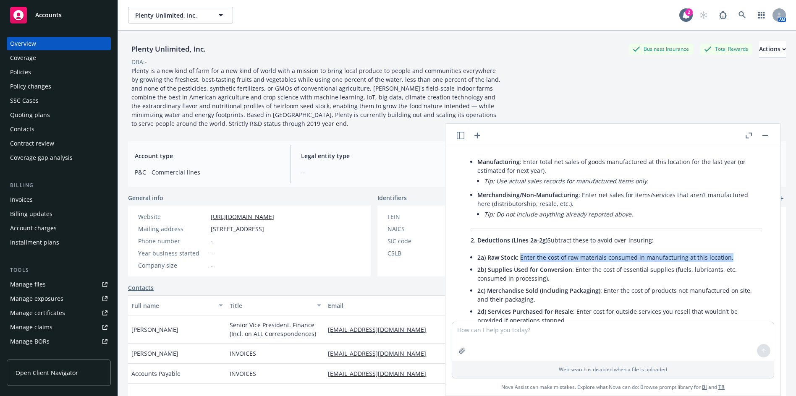
drag, startPoint x: 712, startPoint y: 258, endPoint x: 520, endPoint y: 257, distance: 192.4
click at [520, 257] on li "2a) Raw Stock : Enter the cost of raw materials consumed in manufacturing at th…" at bounding box center [620, 258] width 285 height 12
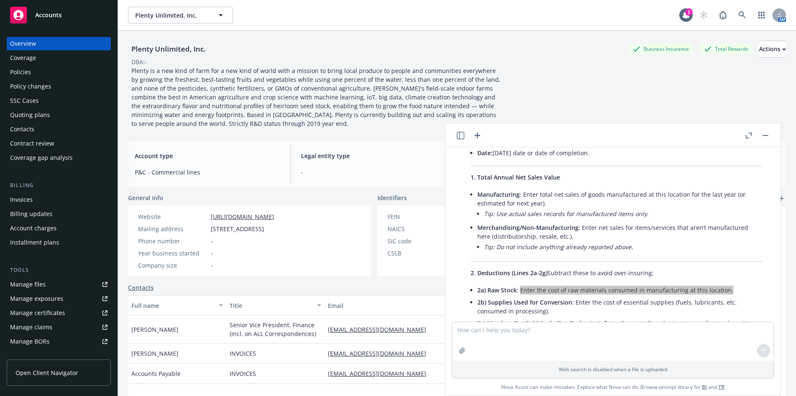
scroll to position [119, 0]
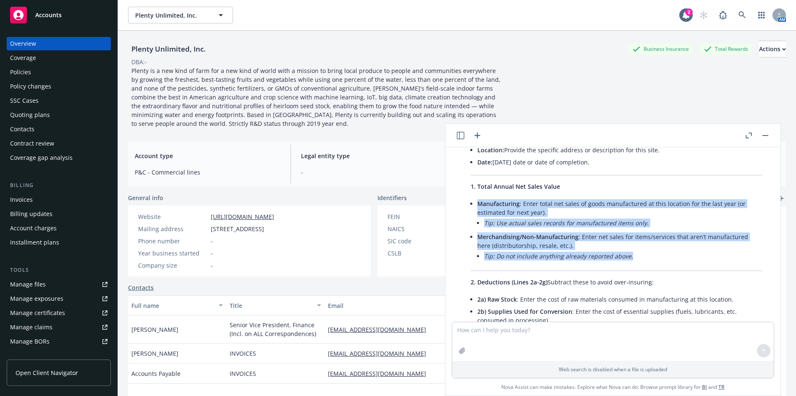
drag, startPoint x: 636, startPoint y: 259, endPoint x: 475, endPoint y: 200, distance: 170.9
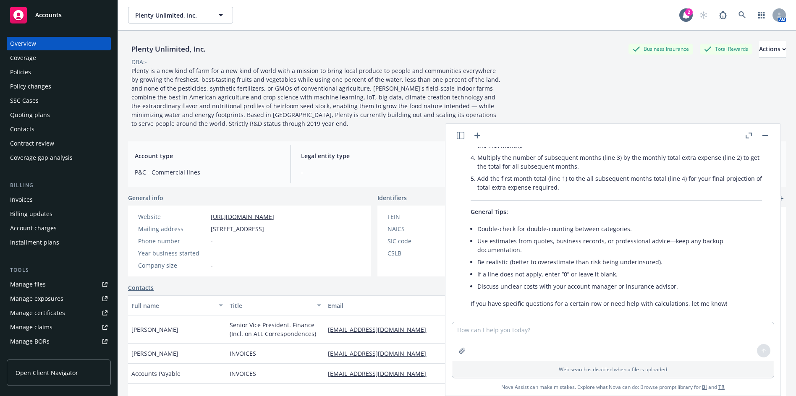
scroll to position [1506, 0]
